Goal: Information Seeking & Learning: Understand process/instructions

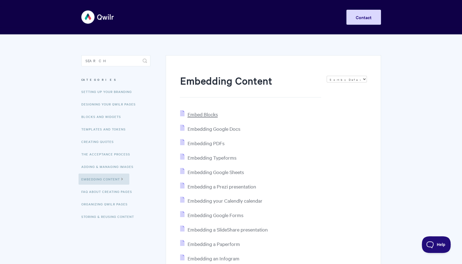
click at [205, 114] on span "Embed Blocks" at bounding box center [202, 114] width 30 height 6
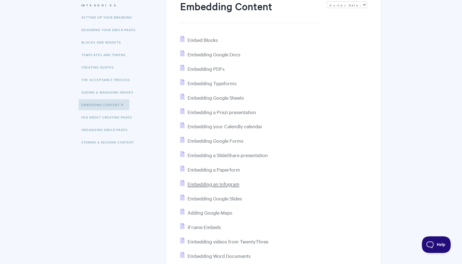
scroll to position [69, 0]
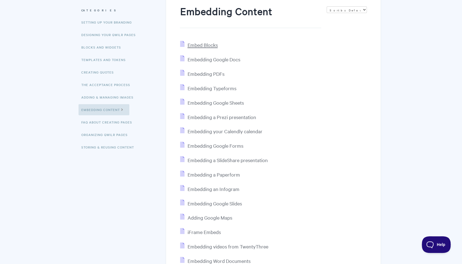
click at [214, 43] on span "Embed Blocks" at bounding box center [202, 45] width 30 height 6
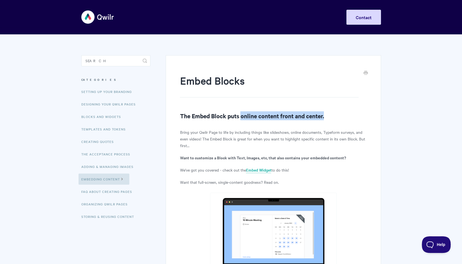
drag, startPoint x: 242, startPoint y: 113, endPoint x: 339, endPoint y: 114, distance: 98.0
click at [339, 114] on h2 "The Embed Block puts online content front and center." at bounding box center [273, 115] width 187 height 9
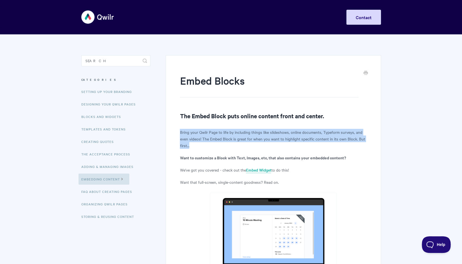
drag, startPoint x: 339, startPoint y: 114, endPoint x: 371, endPoint y: 142, distance: 43.1
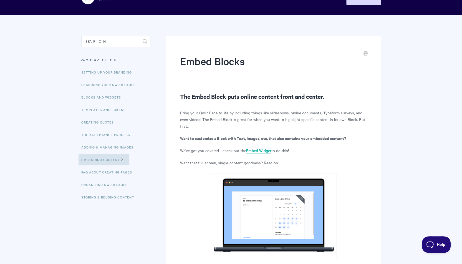
scroll to position [28, 0]
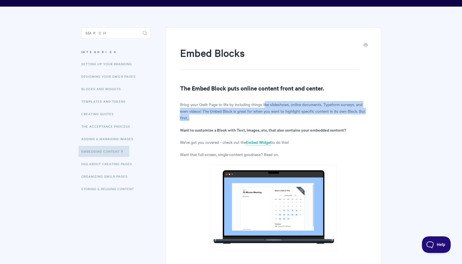
drag, startPoint x: 272, startPoint y: 105, endPoint x: 310, endPoint y: 119, distance: 40.5
click at [310, 119] on p "Bring your Qwilr Page to life by including things like slideshows, online docum…" at bounding box center [273, 111] width 187 height 20
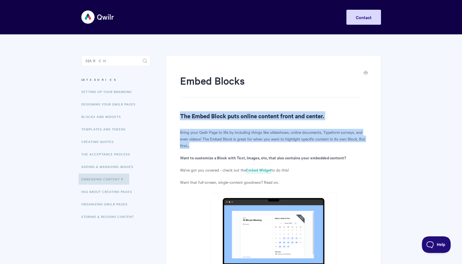
drag, startPoint x: 181, startPoint y: 117, endPoint x: 360, endPoint y: 146, distance: 181.3
click at [360, 146] on p "Bring your Qwilr Page to life by including things like slideshows, online docum…" at bounding box center [273, 139] width 187 height 20
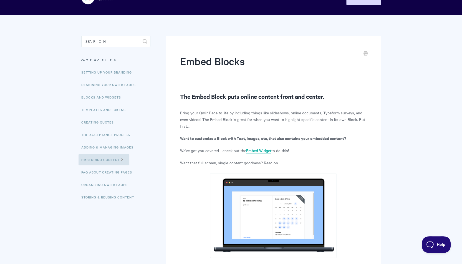
scroll to position [28, 0]
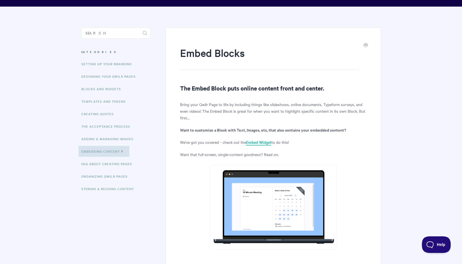
click at [268, 144] on link "Embed Widget" at bounding box center [258, 142] width 25 height 6
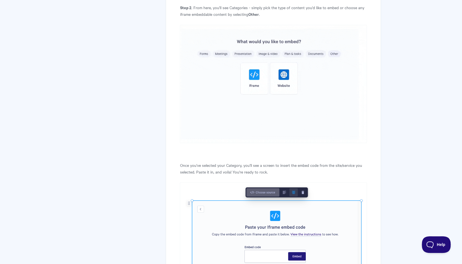
scroll to position [611, 0]
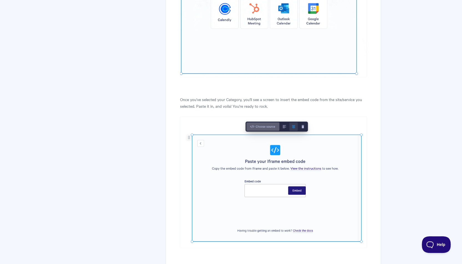
drag, startPoint x: 182, startPoint y: 97, endPoint x: 279, endPoint y: 105, distance: 96.9
click at [279, 105] on p "Once you've selected your Category, you'll see a screen to insert the embed cod…" at bounding box center [273, 102] width 187 height 13
drag, startPoint x: 279, startPoint y: 105, endPoint x: 286, endPoint y: 105, distance: 7.2
click at [286, 105] on p "Once you've selected your Category, you'll see a screen to insert the embed cod…" at bounding box center [273, 102] width 187 height 13
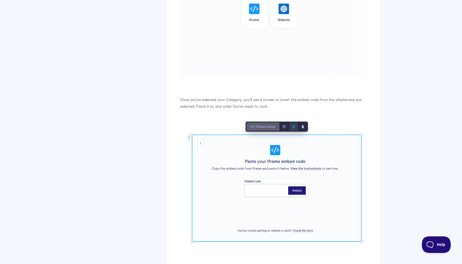
click at [286, 105] on p "Once you've selected your Category, you'll see a screen to insert the embed cod…" at bounding box center [273, 102] width 187 height 13
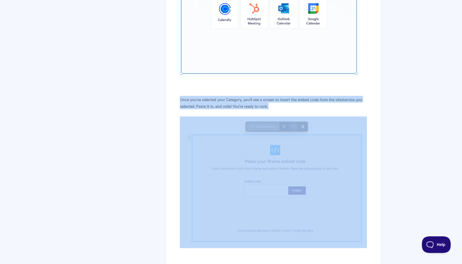
drag, startPoint x: 286, startPoint y: 105, endPoint x: 179, endPoint y: 99, distance: 107.3
click at [179, 99] on div "Using the Embed Widget Want to Embed your online content directly within an exi…" at bounding box center [273, 96] width 215 height 1302
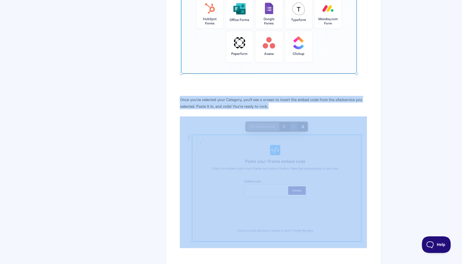
click at [179, 99] on div "Using the Embed Widget Want to Embed your online content directly within an exi…" at bounding box center [273, 96] width 215 height 1302
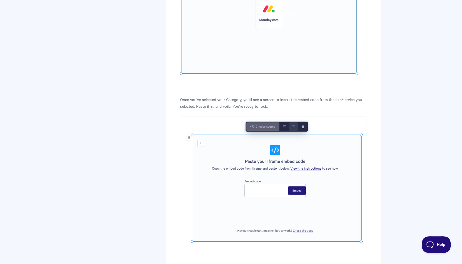
drag, startPoint x: 276, startPoint y: 106, endPoint x: 159, endPoint y: 99, distance: 116.8
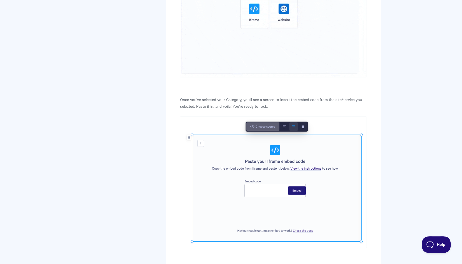
click at [159, 99] on section "Using the Embed Widget Want to Embed your online content directly within an exi…" at bounding box center [269, 85] width 223 height 1323
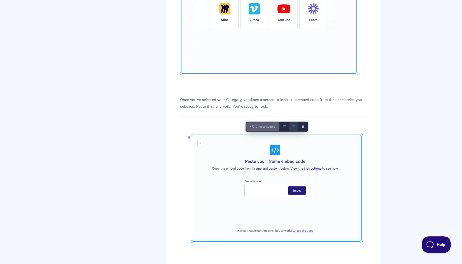
click at [264, 105] on p "Once you've selected your Category, you'll see a screen to insert the embed cod…" at bounding box center [273, 102] width 187 height 13
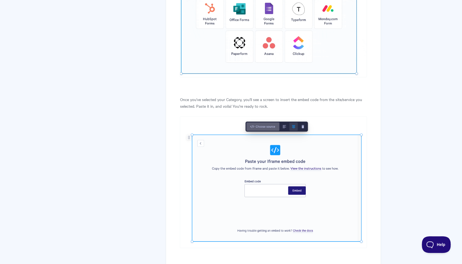
click at [273, 107] on p "Once you've selected your Category, you'll see a screen to insert the embed cod…" at bounding box center [273, 102] width 187 height 13
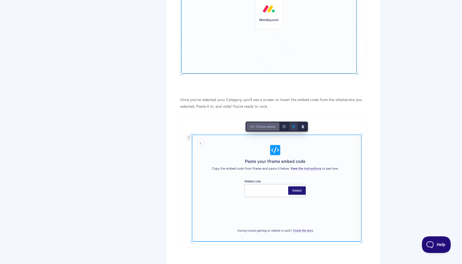
click at [269, 105] on p "Once you've selected your Category, you'll see a screen to insert the embed cod…" at bounding box center [273, 102] width 187 height 13
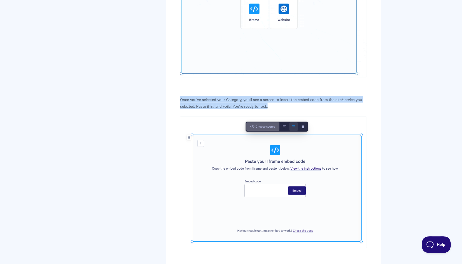
drag, startPoint x: 268, startPoint y: 106, endPoint x: 173, endPoint y: 101, distance: 94.5
click at [173, 101] on div "Using the Embed Widget Want to Embed your online content directly within an exi…" at bounding box center [273, 96] width 215 height 1302
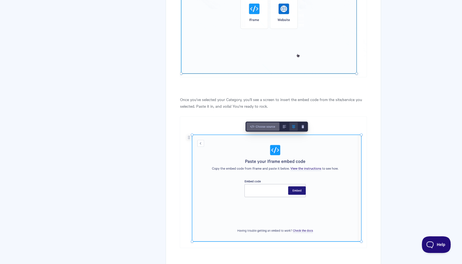
click at [203, 113] on article "Using the Embed Widget Want to Embed your online content directly within an exi…" at bounding box center [273, 92] width 187 height 1259
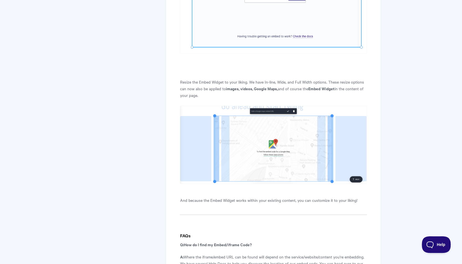
scroll to position [805, 0]
drag, startPoint x: 188, startPoint y: 78, endPoint x: 222, endPoint y: 92, distance: 36.2
click at [222, 92] on p "Resize the Embed Widget to your liking. We have In-line, Wide, and Full Width o…" at bounding box center [273, 88] width 187 height 20
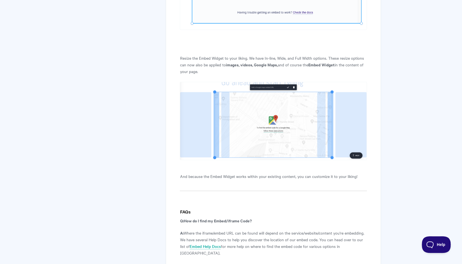
scroll to position [861, 0]
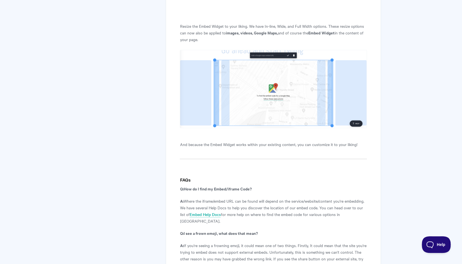
drag, startPoint x: 182, startPoint y: 185, endPoint x: 269, endPoint y: 191, distance: 87.4
click at [269, 191] on p "Q: How do I find my Embed/iframe Code?" at bounding box center [273, 188] width 187 height 7
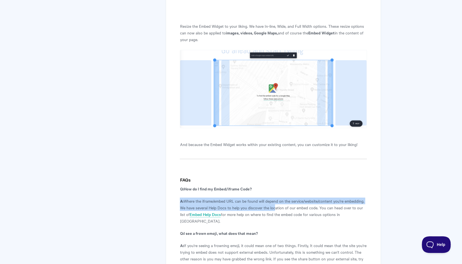
drag, startPoint x: 180, startPoint y: 201, endPoint x: 273, endPoint y: 210, distance: 93.7
click at [273, 210] on p "A: Where the iframe/embed URL can be found will depend on the service/website/c…" at bounding box center [273, 211] width 187 height 27
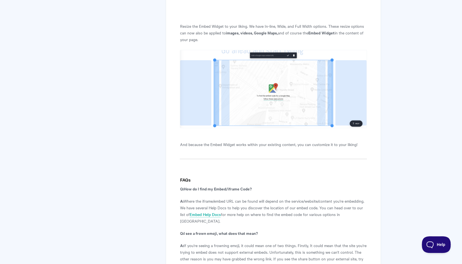
click at [289, 205] on p "A: Where the iframe/embed URL can be found will depend on the service/website/c…" at bounding box center [273, 211] width 187 height 27
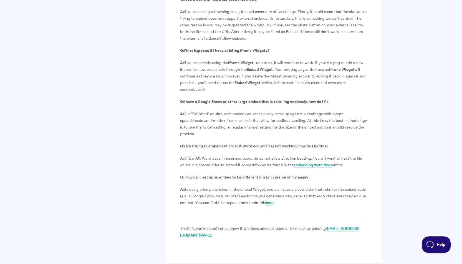
scroll to position [1110, 0]
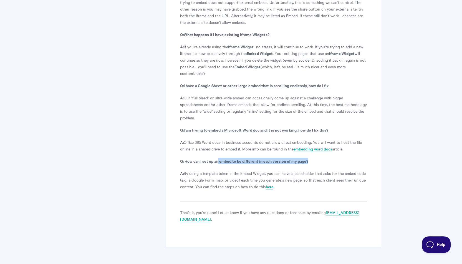
drag, startPoint x: 219, startPoint y: 151, endPoint x: 320, endPoint y: 155, distance: 100.8
click at [320, 158] on p "Q: How can I set up an embed to be different in each version of my page?" at bounding box center [273, 161] width 187 height 7
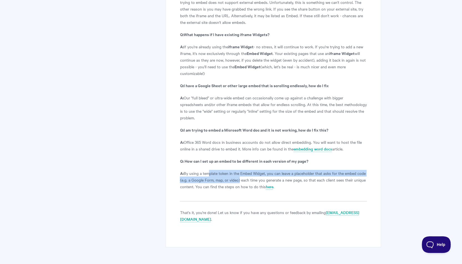
drag, startPoint x: 207, startPoint y: 167, endPoint x: 238, endPoint y: 172, distance: 32.1
click at [238, 172] on p "A: By using a template token in the Embed Widget, you can leave a placeholder t…" at bounding box center [273, 180] width 187 height 20
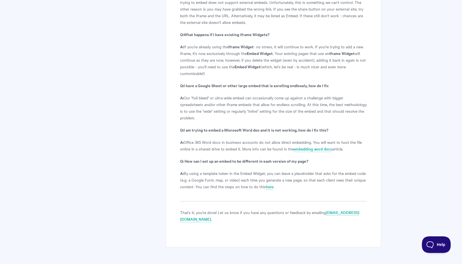
click at [318, 182] on p "A: By using a template token in the Embed Widget, you can leave a placeholder t…" at bounding box center [273, 180] width 187 height 20
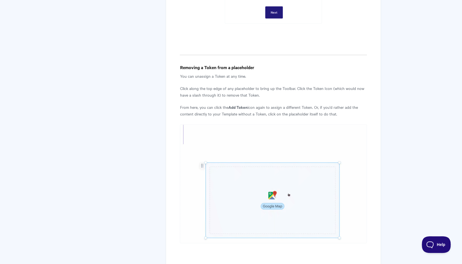
scroll to position [4330, 0]
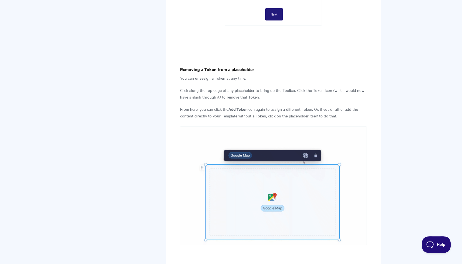
click at [308, 140] on img at bounding box center [273, 185] width 187 height 119
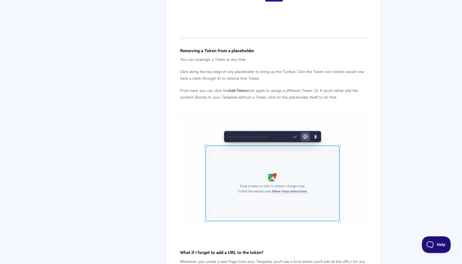
scroll to position [4358, 0]
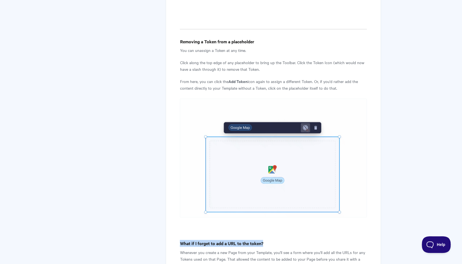
drag, startPoint x: 182, startPoint y: 175, endPoint x: 270, endPoint y: 176, distance: 88.6
click at [270, 240] on h4 "What if I forget to add a URL to the token?" at bounding box center [273, 243] width 187 height 7
drag, startPoint x: 186, startPoint y: 187, endPoint x: 308, endPoint y: 196, distance: 122.5
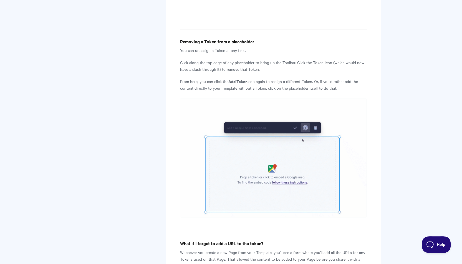
click at [308, 249] on p "Whenever you create a new Page from your Template, you'll see a form where you'…" at bounding box center [273, 259] width 187 height 20
drag, startPoint x: 232, startPoint y: 197, endPoint x: 205, endPoint y: 196, distance: 26.7
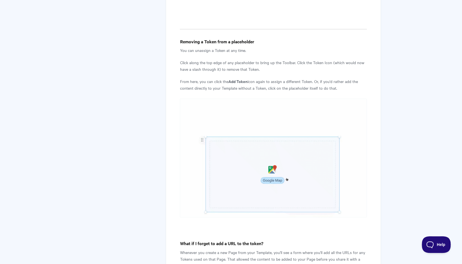
click at [205, 249] on p "Whenever you create a new Page from your Template, you'll see a form where you'…" at bounding box center [273, 259] width 187 height 20
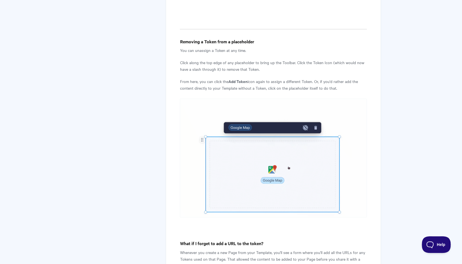
click at [205, 249] on p "Whenever you create a new Page from your Template, you'll see a form where you'…" at bounding box center [273, 259] width 187 height 20
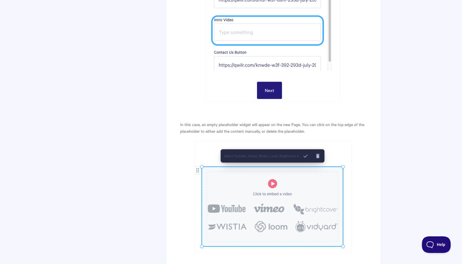
scroll to position [4719, 0]
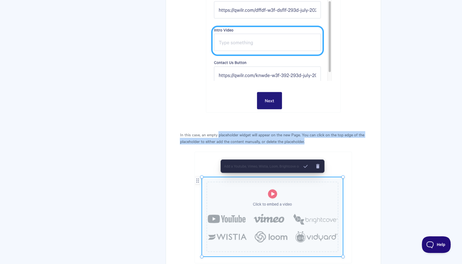
drag, startPoint x: 218, startPoint y: 62, endPoint x: 328, endPoint y: 66, distance: 109.2
click at [328, 131] on p "In this case, an empty placeholder widget will appear on the new Page. You can …" at bounding box center [273, 137] width 187 height 13
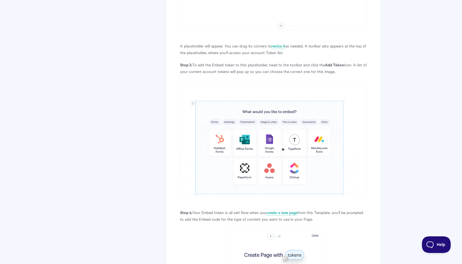
scroll to position [3914, 0]
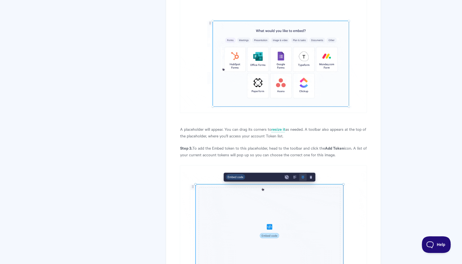
drag, startPoint x: 177, startPoint y: 79, endPoint x: 341, endPoint y: 87, distance: 164.5
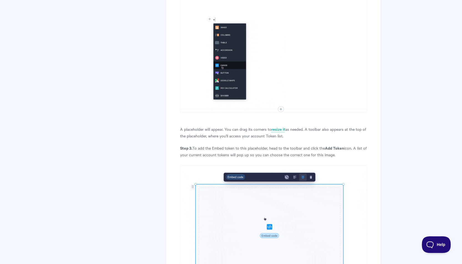
click at [341, 145] on p "Step 3. To add the Embed token to this placeholder, head to the toolbar and cli…" at bounding box center [273, 151] width 187 height 13
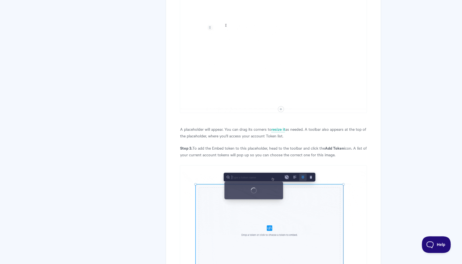
drag, startPoint x: 179, startPoint y: 86, endPoint x: 347, endPoint y: 85, distance: 167.9
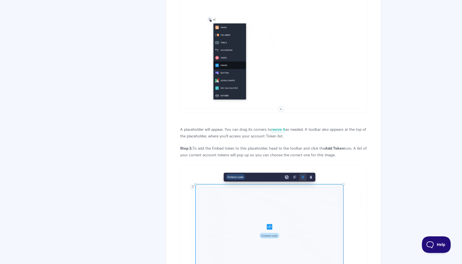
click at [347, 145] on p "Step 3. To add the Embed token to this placeholder, head to the toolbar and cli…" at bounding box center [273, 151] width 187 height 13
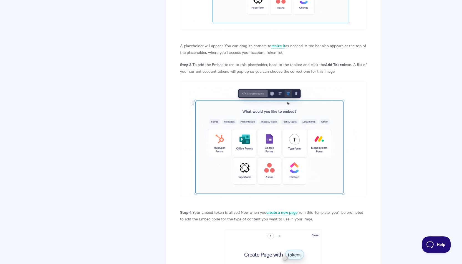
scroll to position [4025, 0]
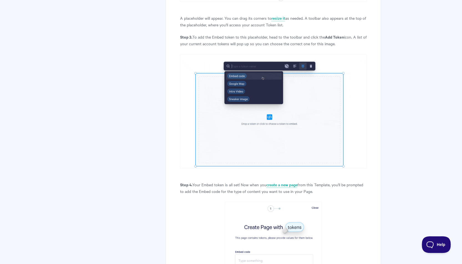
drag, startPoint x: 179, startPoint y: 122, endPoint x: 320, endPoint y: 125, distance: 141.3
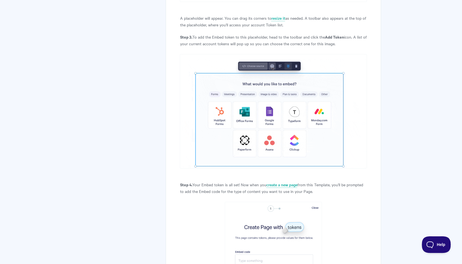
click at [320, 181] on p "Step 4. Your Embed token is all set! Now when you create a new page from this T…" at bounding box center [273, 187] width 187 height 13
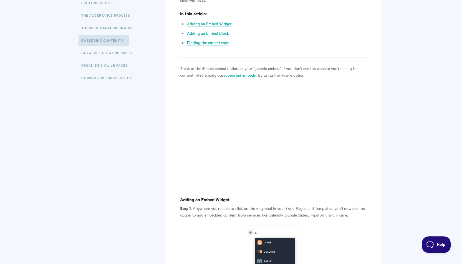
scroll to position [222, 0]
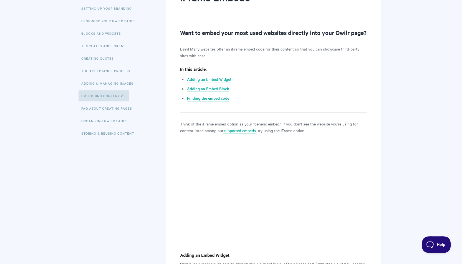
click at [215, 101] on link "Finding the embed code" at bounding box center [208, 98] width 42 height 6
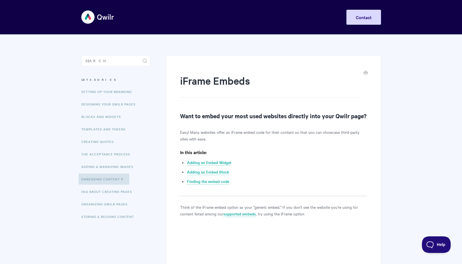
drag, startPoint x: 183, startPoint y: 140, endPoint x: 240, endPoint y: 149, distance: 58.2
click at [240, 142] on p "Easy! Many websites offer an iFrame embed code for their content so that you ca…" at bounding box center [273, 135] width 187 height 13
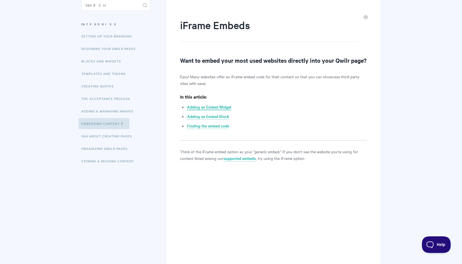
click at [212, 110] on link "Adding an Embed Widget" at bounding box center [209, 107] width 44 height 6
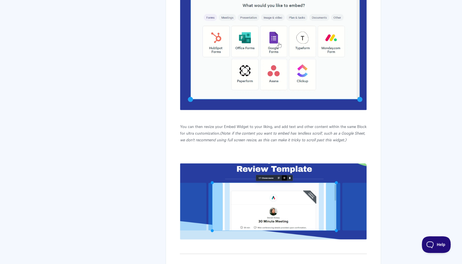
scroll to position [565, 0]
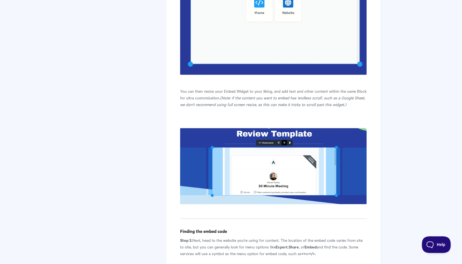
drag, startPoint x: 181, startPoint y: 102, endPoint x: 347, endPoint y: 115, distance: 166.7
click at [347, 108] on p "You can then resize your Embed Widget to your liking, and add text and other co…" at bounding box center [273, 98] width 187 height 20
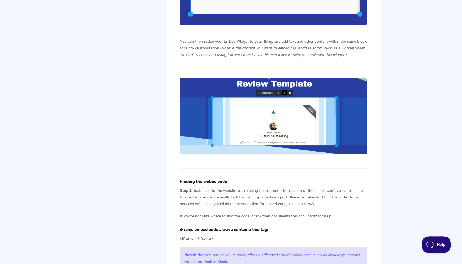
scroll to position [676, 0]
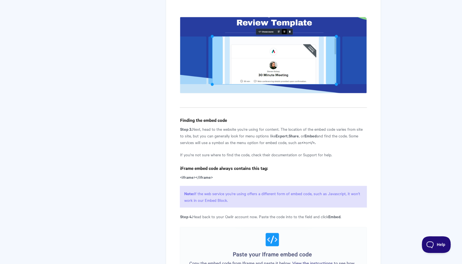
click at [222, 145] on p "Step 3. Next, head to the website you're using for content. The location of the…" at bounding box center [273, 135] width 187 height 20
drag, startPoint x: 196, startPoint y: 136, endPoint x: 321, endPoint y: 152, distance: 126.2
click at [321, 145] on p "Step 3. Next, head to the website you're using for content. The location of the…" at bounding box center [273, 135] width 187 height 20
drag, startPoint x: 182, startPoint y: 174, endPoint x: 279, endPoint y: 175, distance: 97.2
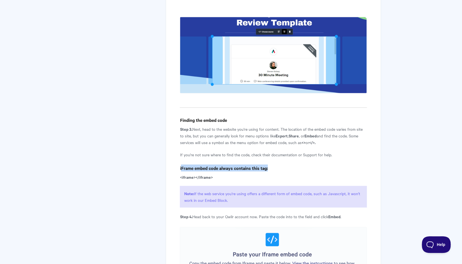
click at [279, 171] on h4 "iFrame embed code always contains this tag:" at bounding box center [273, 167] width 187 height 7
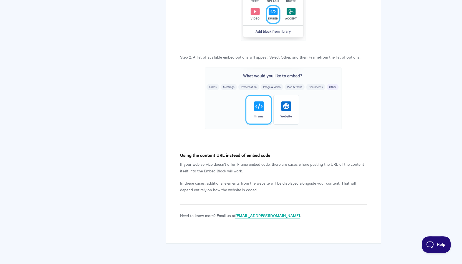
scroll to position [1093, 0]
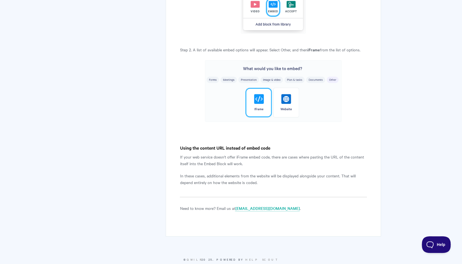
drag, startPoint x: 177, startPoint y: 162, endPoint x: 246, endPoint y: 171, distance: 70.0
click at [246, 167] on p "If your web service doesn't offer iFrame embed code, there are cases where past…" at bounding box center [273, 160] width 187 height 13
drag, startPoint x: 246, startPoint y: 171, endPoint x: 254, endPoint y: 173, distance: 8.2
click at [254, 167] on p "If your web service doesn't offer iFrame embed code, there are cases where past…" at bounding box center [273, 160] width 187 height 13
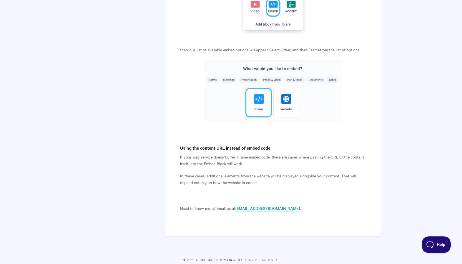
click at [254, 167] on p "If your web service doesn't offer iFrame embed code, there are cases where past…" at bounding box center [273, 160] width 187 height 13
drag, startPoint x: 227, startPoint y: 165, endPoint x: 274, endPoint y: 176, distance: 48.4
click at [271, 167] on p "If your web service doesn't offer iFrame embed code, there are cases where past…" at bounding box center [273, 160] width 187 height 13
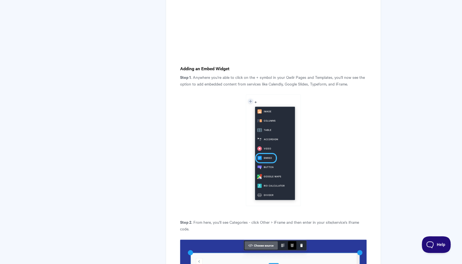
scroll to position [0, 0]
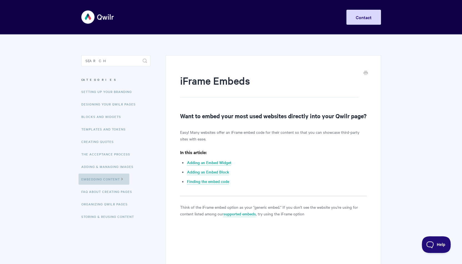
click at [103, 182] on link "Embedding Content" at bounding box center [104, 178] width 51 height 11
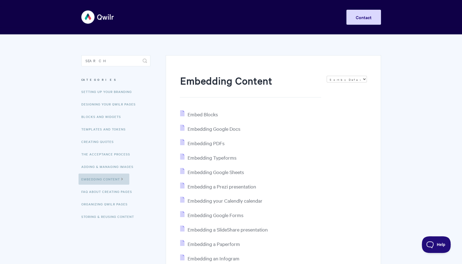
click at [124, 178] on icon at bounding box center [122, 178] width 5 height 4
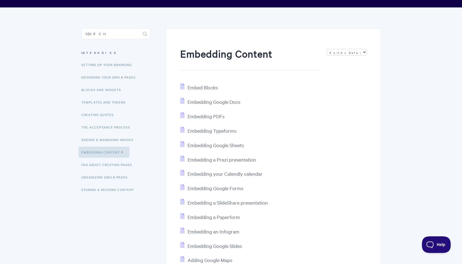
scroll to position [27, 0]
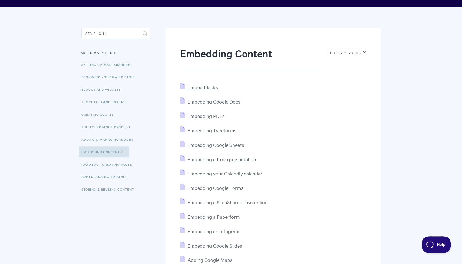
click at [196, 86] on span "Embed Blocks" at bounding box center [202, 87] width 30 height 6
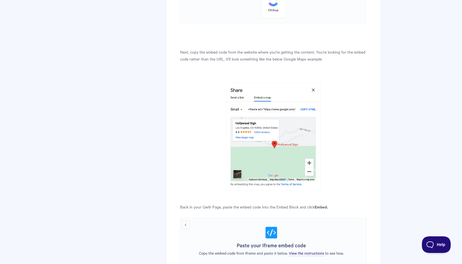
scroll to position [814, 0]
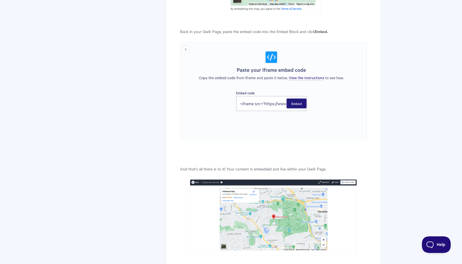
click at [255, 104] on img at bounding box center [273, 91] width 187 height 99
click at [306, 76] on img at bounding box center [273, 91] width 187 height 99
click at [305, 78] on img at bounding box center [273, 91] width 187 height 99
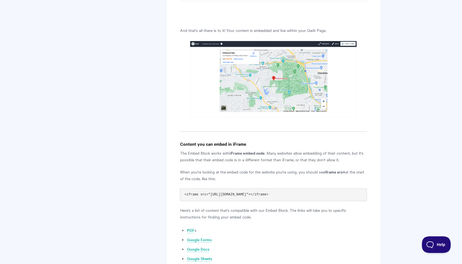
scroll to position [953, 0]
click at [300, 191] on pre "<iframe src="http://urlofyourcontent.com"></iframe>" at bounding box center [273, 194] width 187 height 13
click at [300, 192] on pre "<iframe src="http://urlofyourcontent.com"></iframe>" at bounding box center [273, 194] width 187 height 13
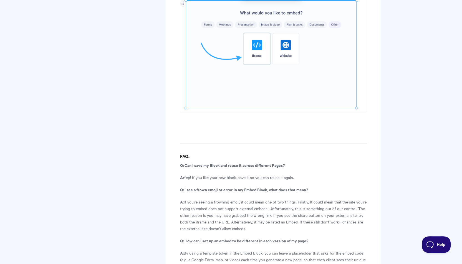
scroll to position [1369, 0]
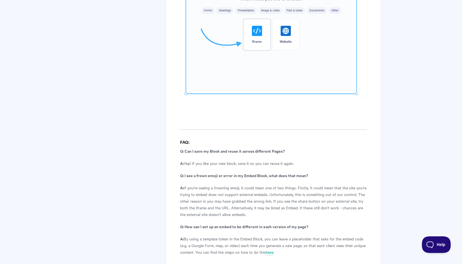
click at [306, 160] on p "A: Yep! If you like your new block, save it so you can reuse it again." at bounding box center [273, 163] width 187 height 7
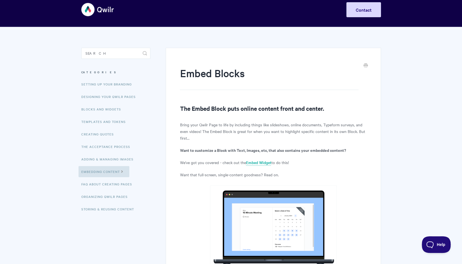
scroll to position [0, 0]
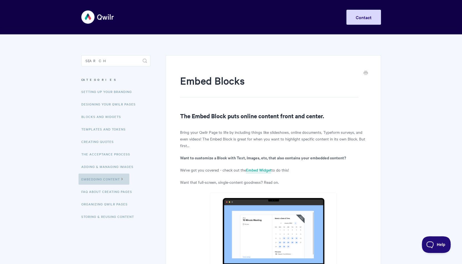
click at [122, 180] on icon at bounding box center [122, 178] width 5 height 4
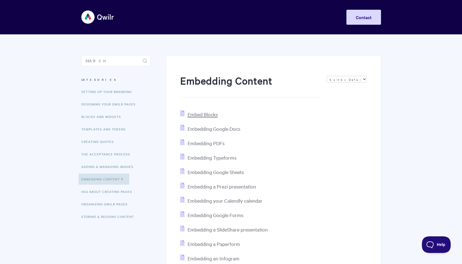
click at [207, 115] on span "Embed Blocks" at bounding box center [202, 114] width 30 height 6
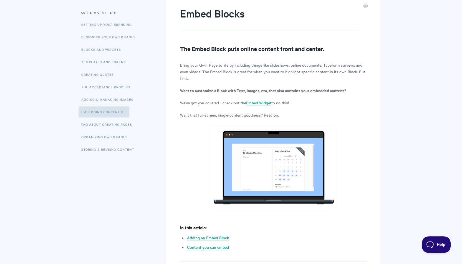
scroll to position [111, 0]
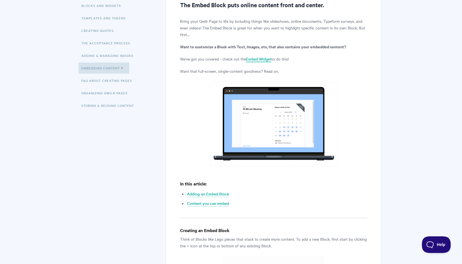
click at [256, 60] on link "Embed Widget" at bounding box center [258, 59] width 25 height 6
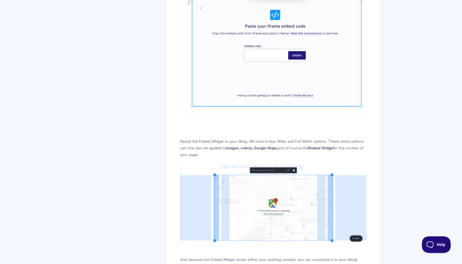
scroll to position [749, 0]
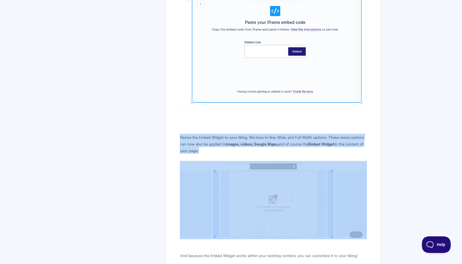
drag, startPoint x: 178, startPoint y: 137, endPoint x: 202, endPoint y: 156, distance: 31.2
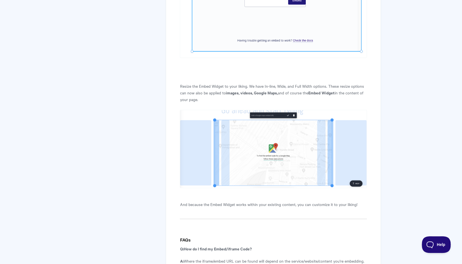
scroll to position [861, 0]
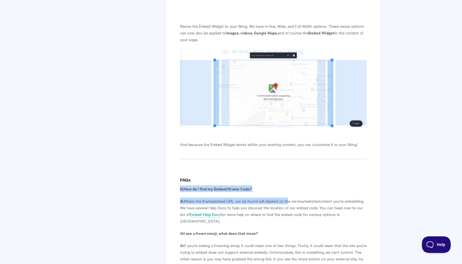
drag, startPoint x: 180, startPoint y: 187, endPoint x: 285, endPoint y: 194, distance: 105.2
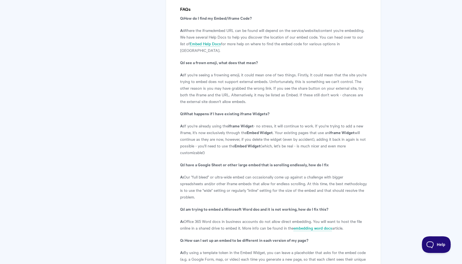
scroll to position [1119, 0]
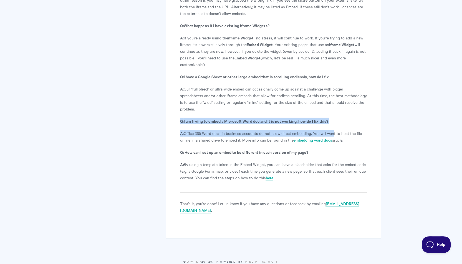
drag, startPoint x: 196, startPoint y: 112, endPoint x: 334, endPoint y: 119, distance: 137.6
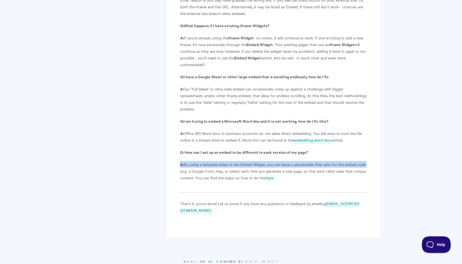
drag, startPoint x: 179, startPoint y: 156, endPoint x: 363, endPoint y: 165, distance: 184.5
click at [361, 165] on p "A: By using a template token in the Embed Widget, you can leave a placeholder t…" at bounding box center [273, 171] width 187 height 20
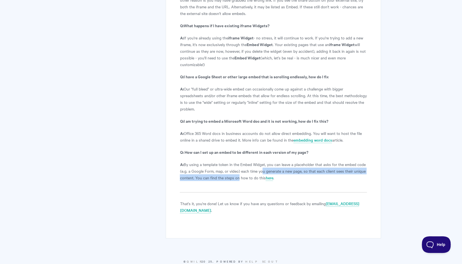
drag, startPoint x: 236, startPoint y: 167, endPoint x: 260, endPoint y: 165, distance: 24.0
click at [260, 165] on p "A: By using a template token in the Embed Widget, you can leave a placeholder t…" at bounding box center [273, 171] width 187 height 20
click at [260, 164] on p "A: By using a template token in the Embed Widget, you can leave a placeholder t…" at bounding box center [273, 171] width 187 height 20
drag, startPoint x: 259, startPoint y: 164, endPoint x: 290, endPoint y: 172, distance: 31.4
click at [290, 172] on p "A: By using a template token in the Embed Widget, you can leave a placeholder t…" at bounding box center [273, 171] width 187 height 20
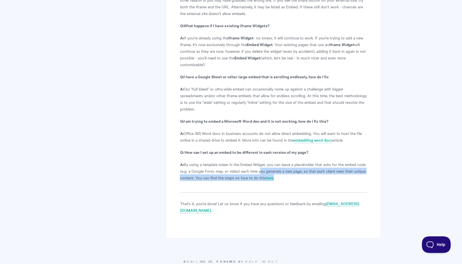
click at [290, 172] on p "A: By using a template token in the Embed Widget, you can leave a placeholder t…" at bounding box center [273, 171] width 187 height 20
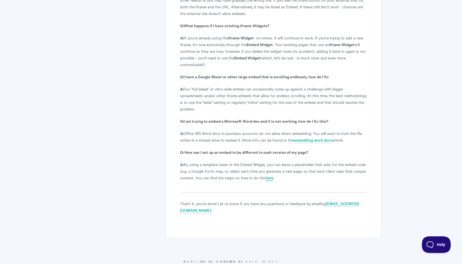
click at [266, 175] on link "here" at bounding box center [269, 178] width 7 height 6
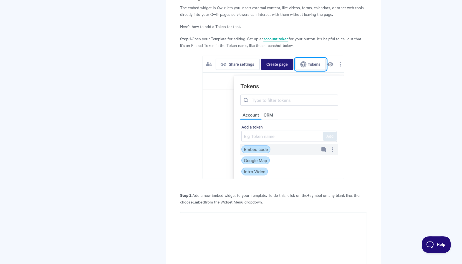
scroll to position [3699, 0]
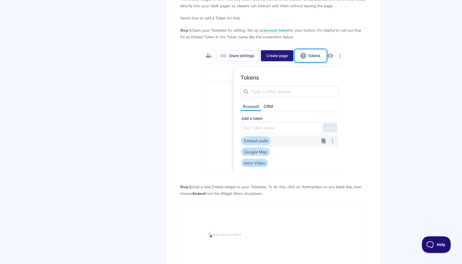
drag, startPoint x: 178, startPoint y: 125, endPoint x: 268, endPoint y: 126, distance: 89.7
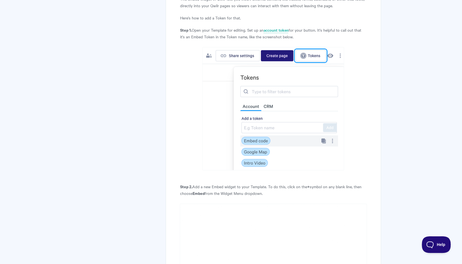
click at [268, 183] on p "Step 2. Add a new Embed widget to your Template. To do this, click on the + sym…" at bounding box center [273, 189] width 187 height 13
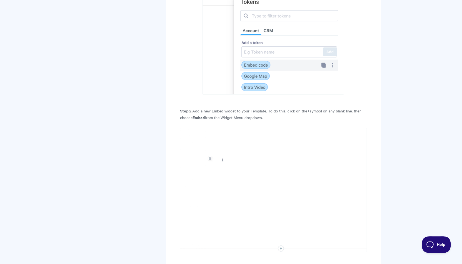
scroll to position [3782, 0]
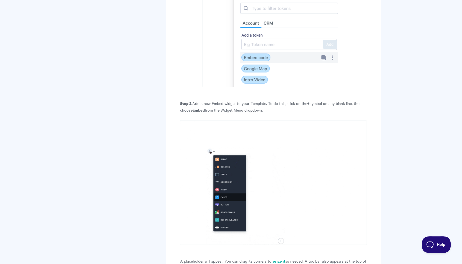
drag, startPoint x: 296, startPoint y: 200, endPoint x: 175, endPoint y: 188, distance: 120.8
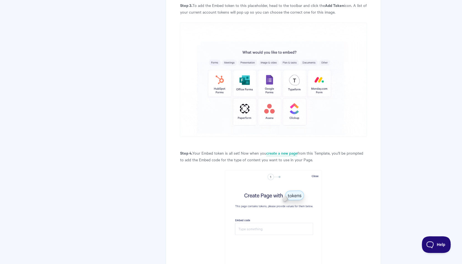
scroll to position [4060, 0]
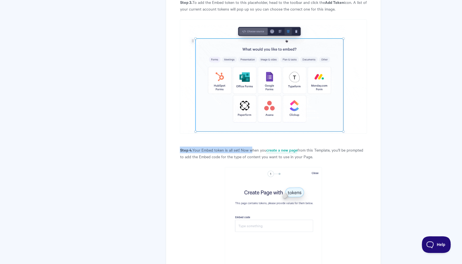
drag, startPoint x: 178, startPoint y: 81, endPoint x: 250, endPoint y: 79, distance: 72.8
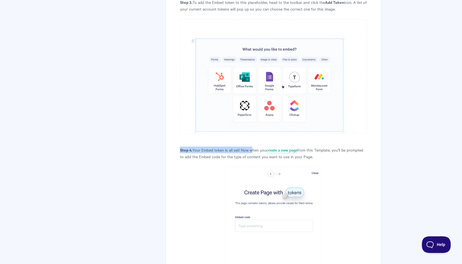
click at [250, 147] on p "Step 4. Your Embed token is all set! Now when you create a new page from this T…" at bounding box center [273, 153] width 187 height 13
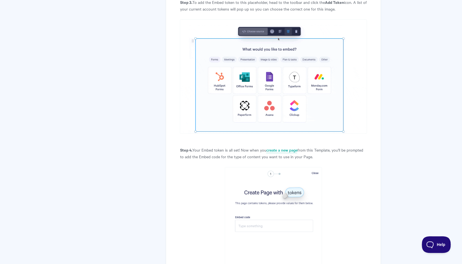
drag, startPoint x: 222, startPoint y: 90, endPoint x: 313, endPoint y: 89, distance: 91.1
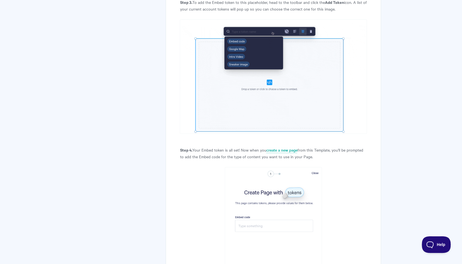
click at [313, 147] on p "Step 4. Your Embed token is all set! Now when you create a new page from this T…" at bounding box center [273, 153] width 187 height 13
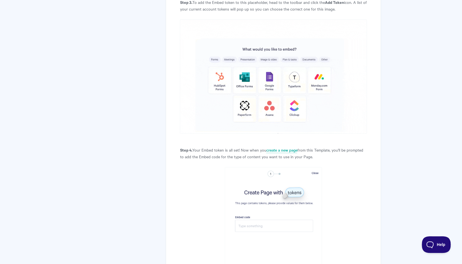
click at [313, 147] on p "Step 4. Your Embed token is all set! Now when you create a new page from this T…" at bounding box center [273, 153] width 187 height 13
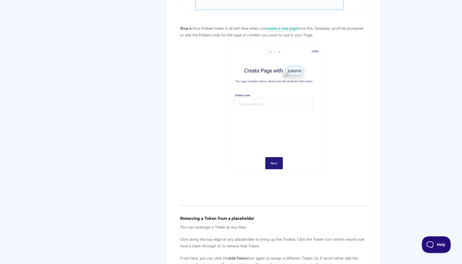
scroll to position [4198, 0]
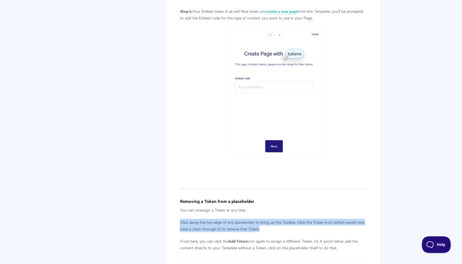
drag, startPoint x: 178, startPoint y: 154, endPoint x: 286, endPoint y: 159, distance: 108.7
click at [286, 219] on p "Click along the top edge of any placeholder to bring up the Toolbar. Click the …" at bounding box center [273, 225] width 187 height 13
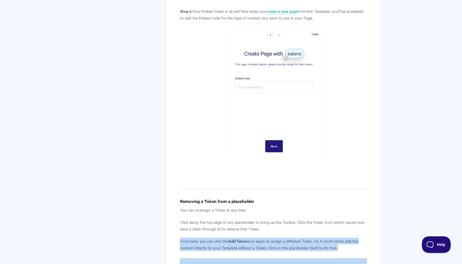
drag, startPoint x: 177, startPoint y: 173, endPoint x: 346, endPoint y: 184, distance: 169.4
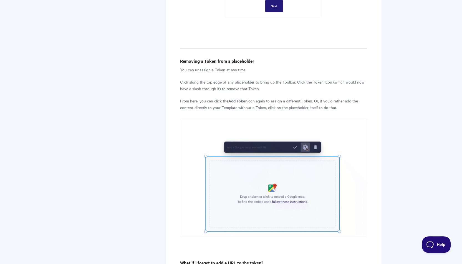
scroll to position [4365, 0]
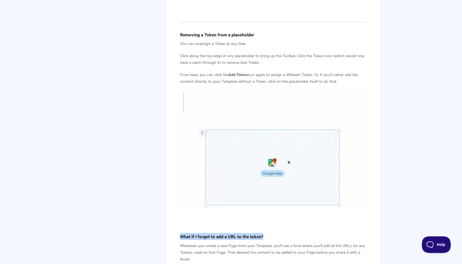
drag, startPoint x: 181, startPoint y: 167, endPoint x: 299, endPoint y: 167, distance: 117.7
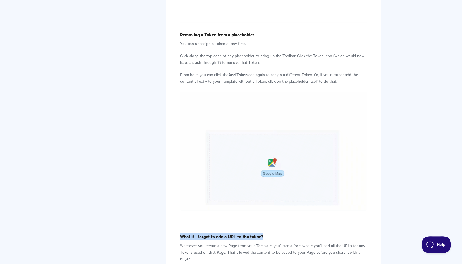
click at [299, 233] on h4 "What if I forget to add a URL to the token?" at bounding box center [273, 236] width 187 height 7
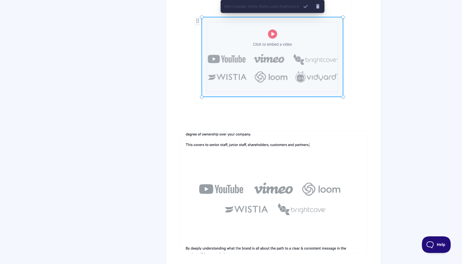
scroll to position [4886, 0]
